Goal: Information Seeking & Learning: Learn about a topic

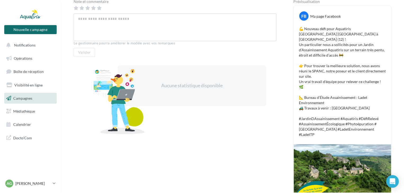
scroll to position [106, 0]
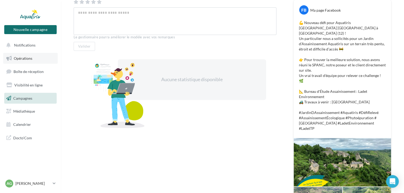
click at [18, 60] on span "Opérations" at bounding box center [23, 58] width 19 height 5
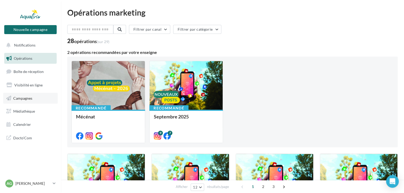
click at [22, 99] on span "Campagnes" at bounding box center [22, 98] width 19 height 5
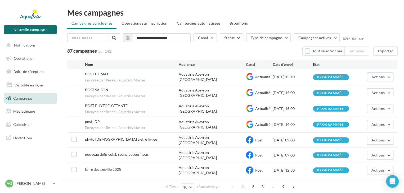
scroll to position [27, 0]
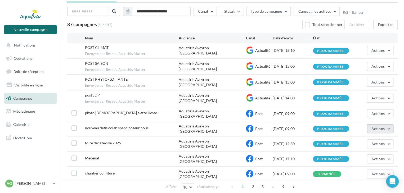
click at [388, 126] on button "Actions" at bounding box center [380, 129] width 27 height 9
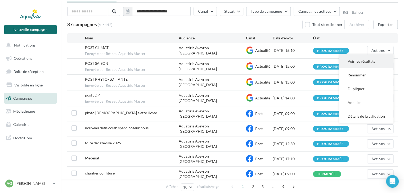
click at [357, 55] on button "Voir les résultats" at bounding box center [366, 62] width 54 height 14
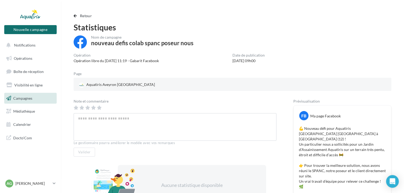
click at [15, 98] on span "Campagnes" at bounding box center [22, 98] width 19 height 5
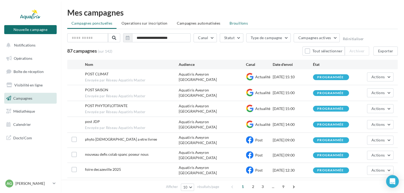
click at [233, 23] on span "Brouillons" at bounding box center [239, 23] width 18 height 5
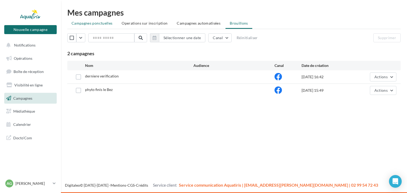
click at [85, 23] on span "Campagnes ponctuelles" at bounding box center [92, 23] width 41 height 5
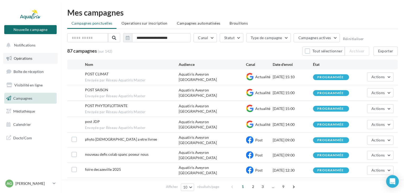
click at [24, 60] on span "Opérations" at bounding box center [23, 58] width 19 height 5
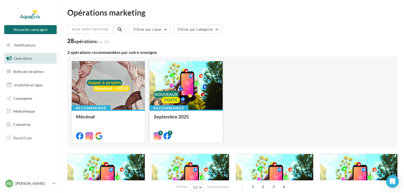
click at [176, 90] on div at bounding box center [186, 85] width 73 height 49
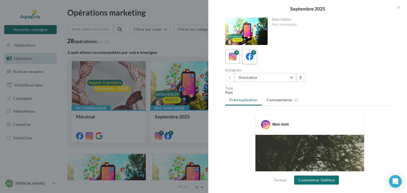
click at [246, 54] on icon at bounding box center [250, 57] width 8 height 8
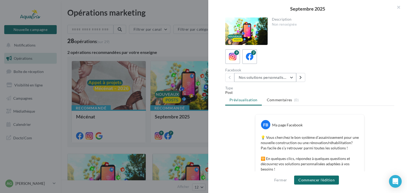
click at [293, 76] on button "Nos solutions personnalisées" at bounding box center [265, 77] width 62 height 9
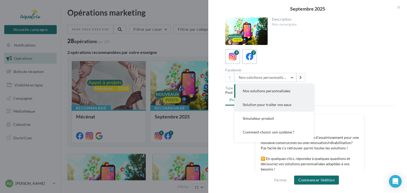
click at [244, 107] on button "Solution pour traiter vos eaux" at bounding box center [274, 105] width 80 height 14
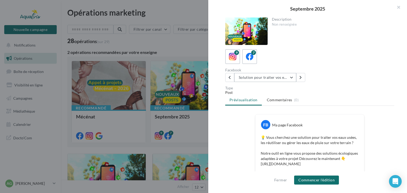
click at [294, 79] on button "Solution pour traiter vos eaux" at bounding box center [265, 77] width 62 height 9
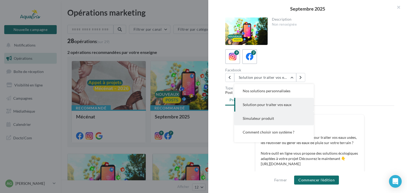
click at [247, 116] on span "Simulateur produit" at bounding box center [258, 118] width 31 height 5
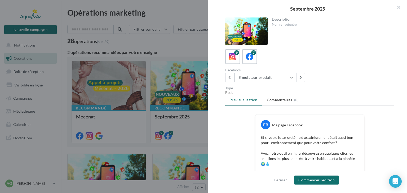
click at [292, 77] on button "Simulateur produit" at bounding box center [265, 77] width 62 height 9
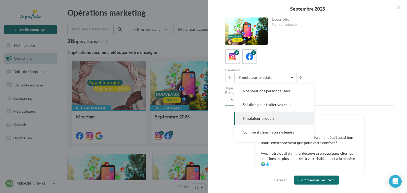
scroll to position [14, 0]
click at [266, 120] on span "Comment choisir son système ?" at bounding box center [269, 118] width 52 height 5
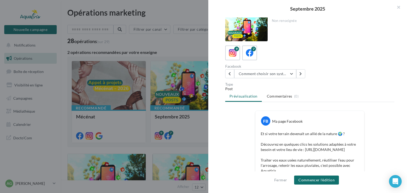
scroll to position [0, 0]
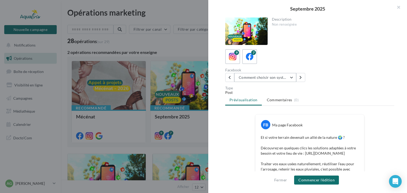
click at [293, 80] on button "Comment choisir son système ?" at bounding box center [265, 77] width 62 height 9
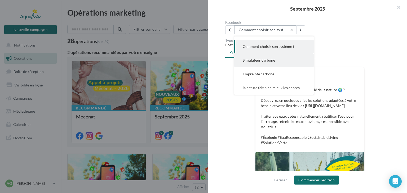
scroll to position [53, 0]
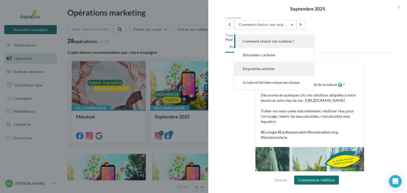
click at [259, 70] on span "Empreinte carbone" at bounding box center [259, 69] width 32 height 5
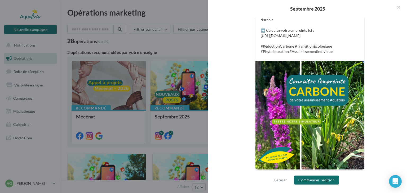
scroll to position [44, 0]
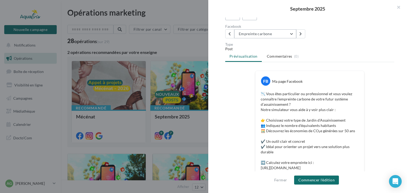
click at [288, 34] on button "Empreinte carbone" at bounding box center [265, 33] width 62 height 9
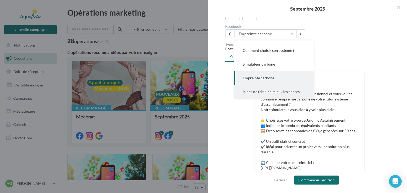
click at [260, 91] on span "la nature fait bien mieux les choses" at bounding box center [271, 92] width 57 height 5
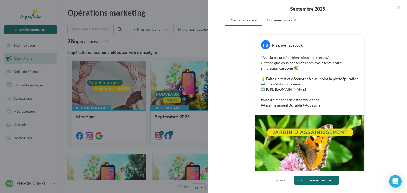
scroll to position [134, 0]
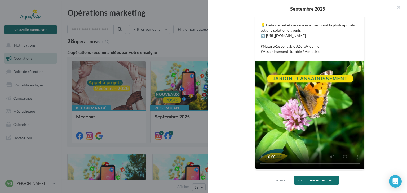
drag, startPoint x: 341, startPoint y: 35, endPoint x: 264, endPoint y: 36, distance: 76.6
click at [264, 36] on p ""Oui, la nature fait bien mieux les choses." C’est ce que vous penserez après a…" at bounding box center [310, 27] width 98 height 53
click at [238, 41] on div "FB Ma page Facebook "Oui, la nature fait bien mieux les choses." C’est ce que v…" at bounding box center [309, 79] width 169 height 196
